Goal: Information Seeking & Learning: Learn about a topic

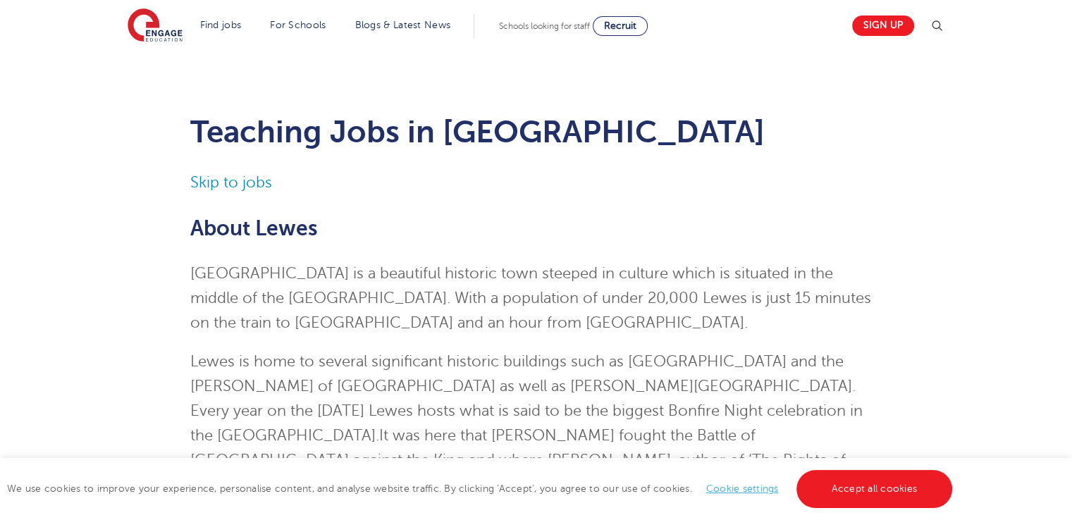
click at [732, 490] on link "Cookie settings" at bounding box center [742, 488] width 73 height 11
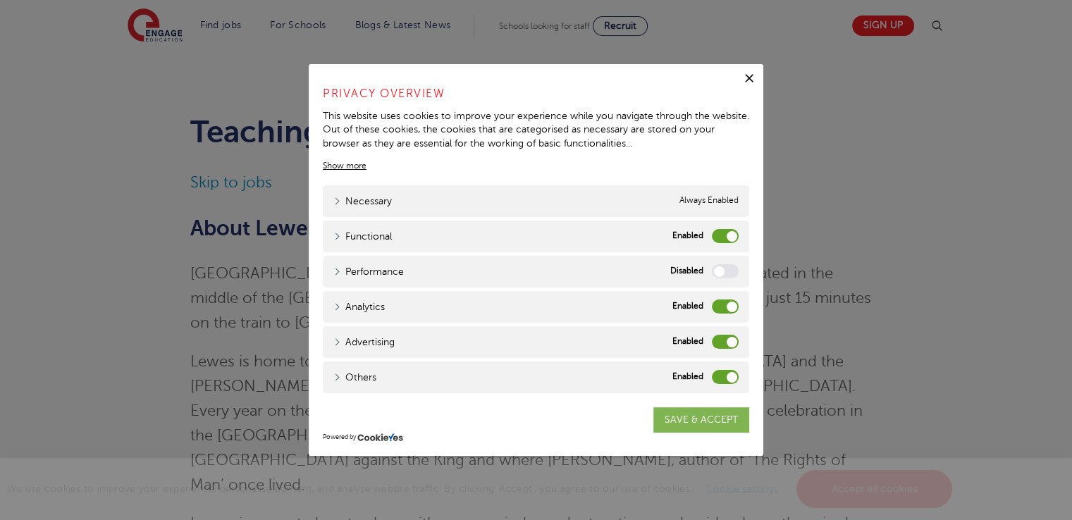
click at [671, 414] on link "SAVE & ACCEPT" at bounding box center [701, 419] width 96 height 25
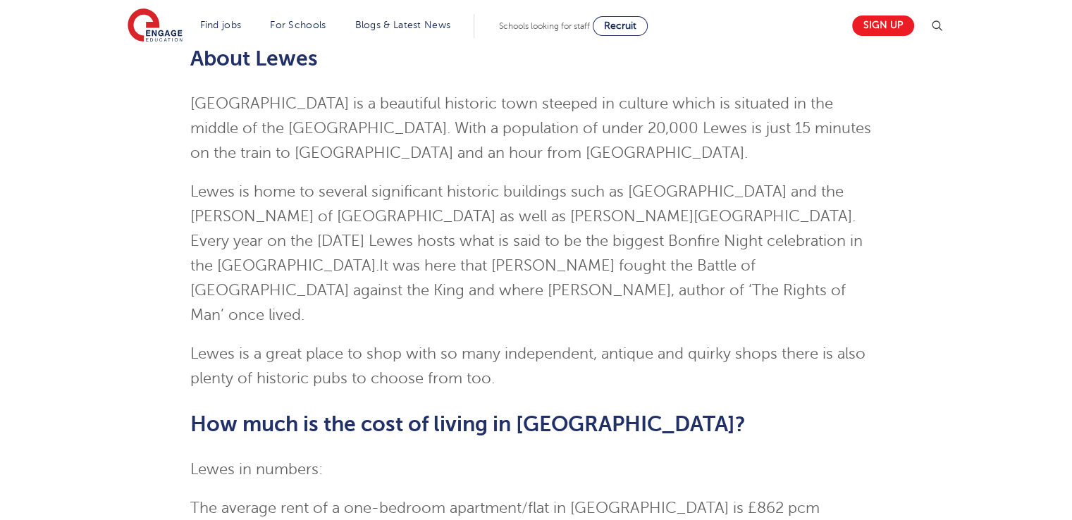
scroll to position [172, 0]
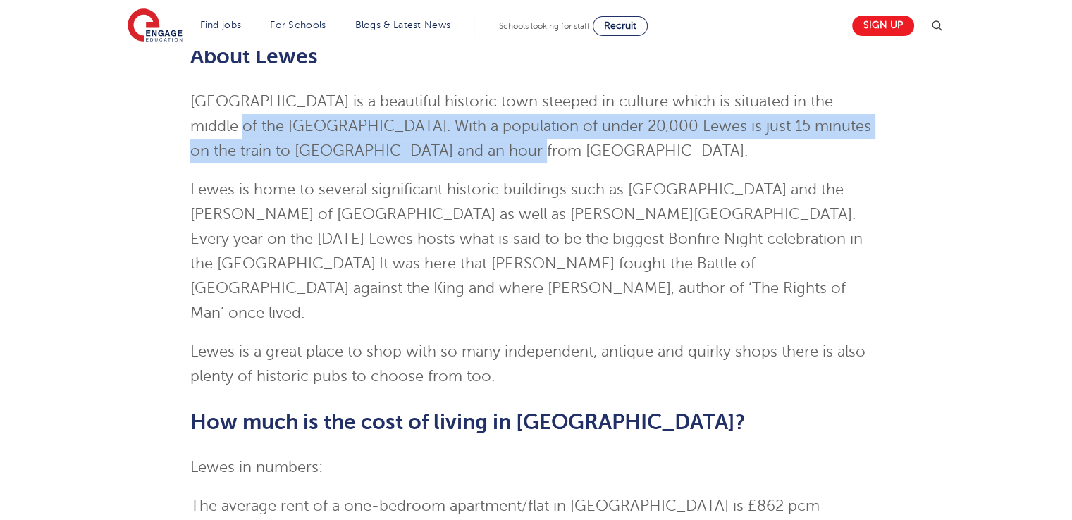
drag, startPoint x: 1069, startPoint y: 104, endPoint x: 1069, endPoint y: 144, distance: 40.2
click at [1069, 144] on div "Teaching Jobs in [GEOGRAPHIC_DATA] Skip to jobs About [GEOGRAPHIC_DATA] is a be…" at bounding box center [536, 511] width 1072 height 1264
click at [967, 150] on div "Teaching Jobs in [GEOGRAPHIC_DATA] Skip to jobs About [GEOGRAPHIC_DATA] is a be…" at bounding box center [536, 511] width 1072 height 1264
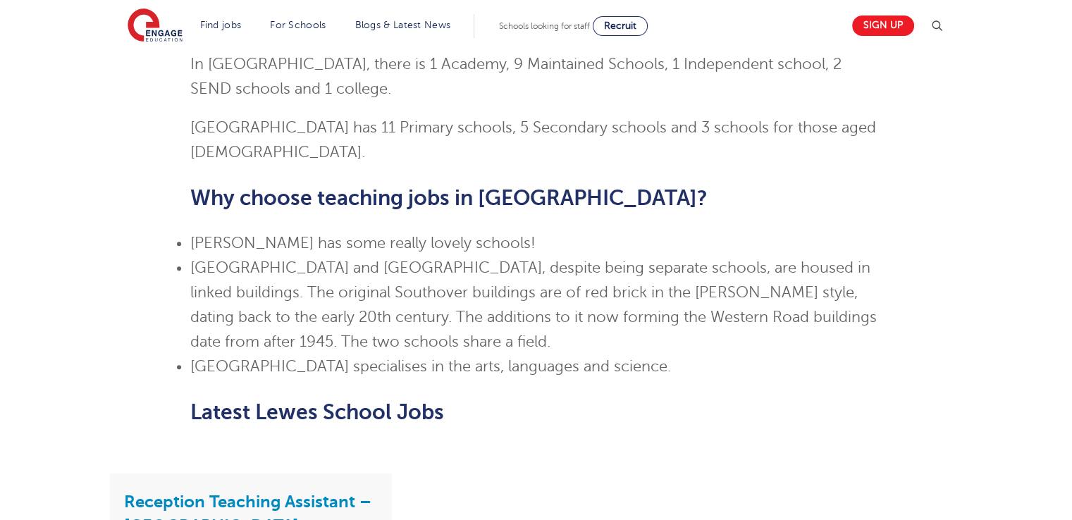
scroll to position [848, 0]
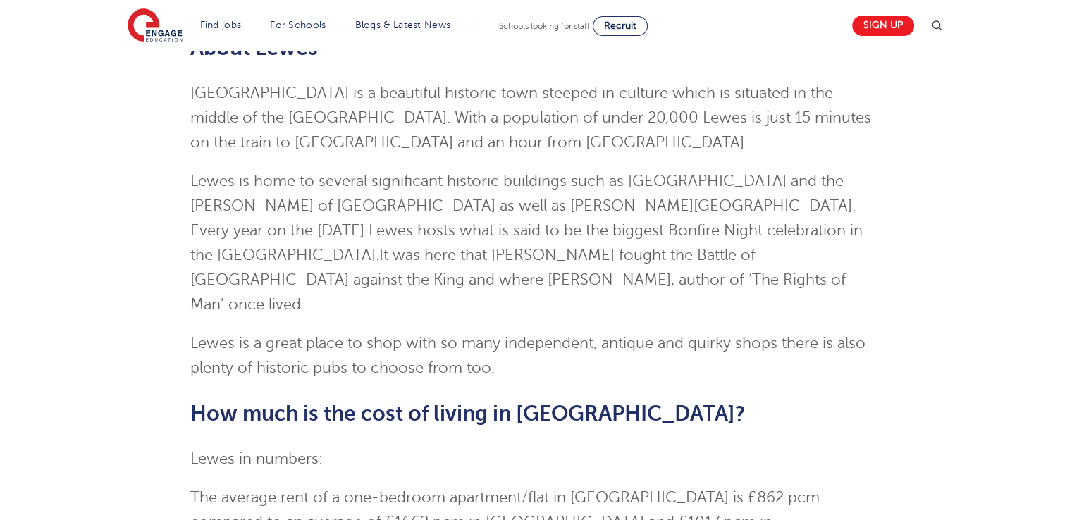
scroll to position [0, 0]
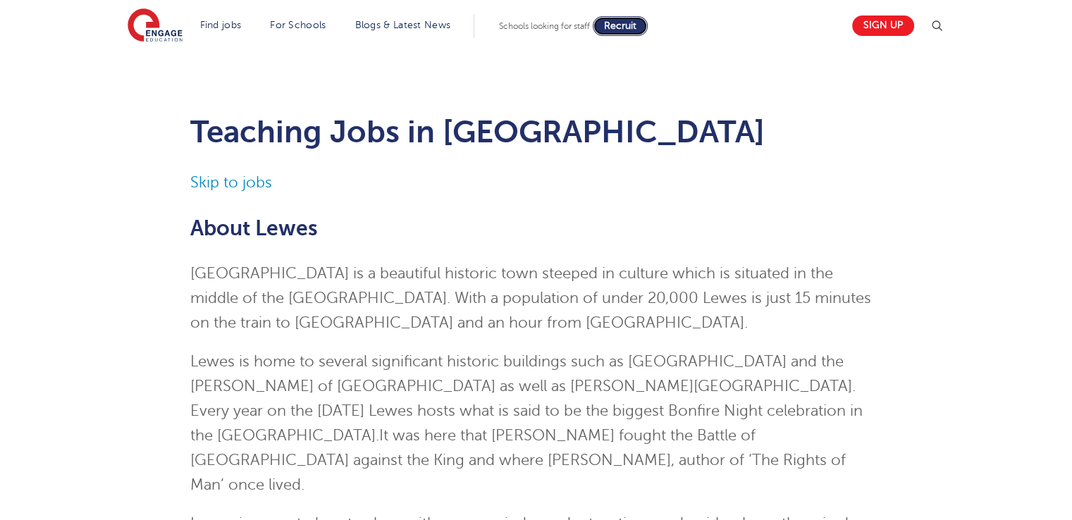
click at [634, 24] on span "Recruit" at bounding box center [620, 25] width 32 height 11
